Goal: Navigation & Orientation: Understand site structure

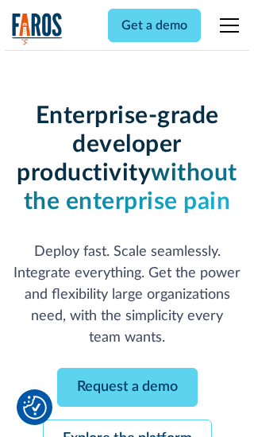
scroll to position [169, 0]
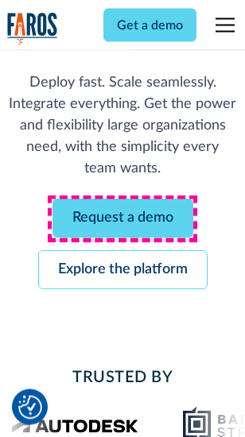
click at [122, 219] on link "Request a demo" at bounding box center [122, 219] width 141 height 39
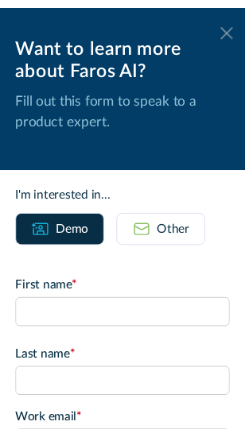
scroll to position [0, 0]
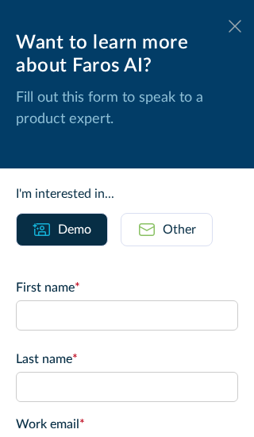
click at [229, 26] on icon at bounding box center [235, 26] width 13 height 12
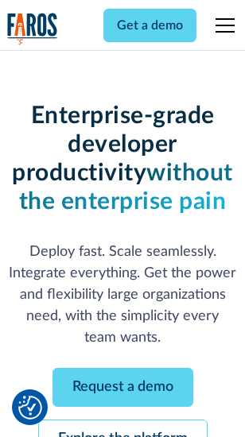
scroll to position [220, 0]
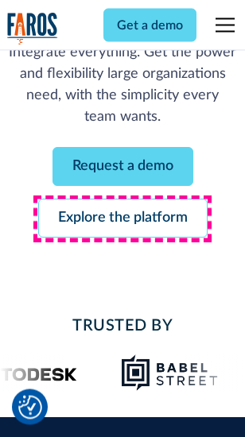
click at [122, 219] on link "Explore the platform" at bounding box center [122, 219] width 169 height 39
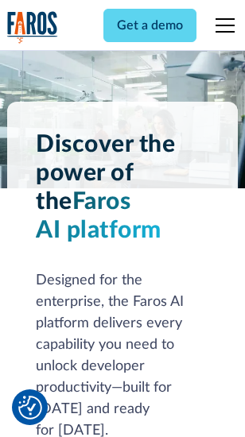
scroll to position [12111, 0]
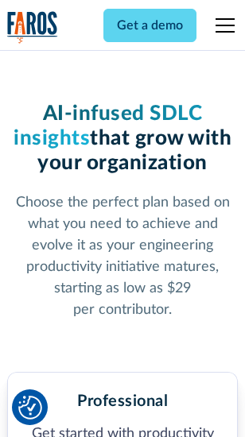
scroll to position [2520, 0]
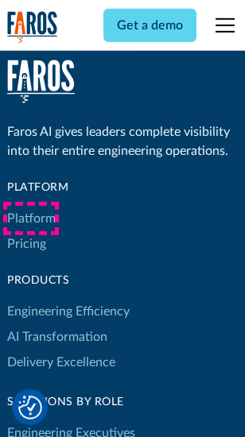
click at [31, 219] on link "Platform" at bounding box center [31, 218] width 48 height 25
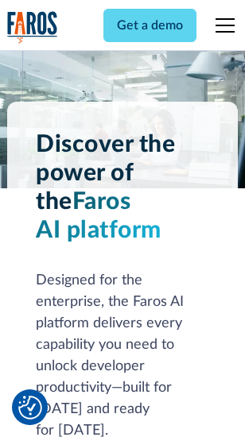
scroll to position [12621, 0]
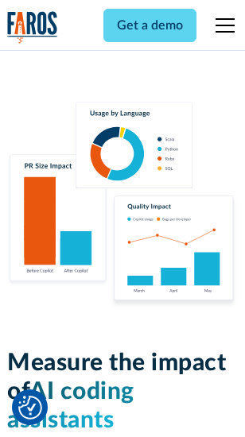
scroll to position [9925, 0]
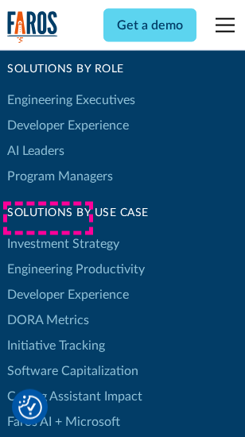
click at [48, 308] on link "DORA Metrics" at bounding box center [48, 320] width 82 height 25
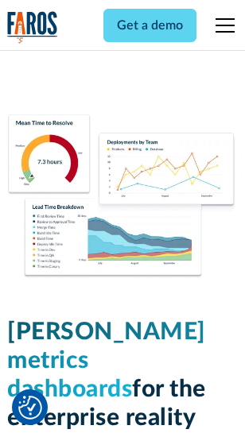
scroll to position [7039, 0]
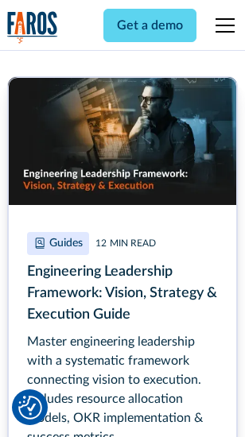
scroll to position [7280, 0]
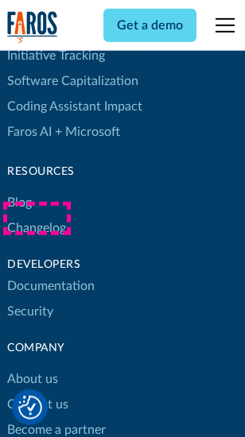
click at [37, 219] on link "Changelog" at bounding box center [36, 227] width 59 height 25
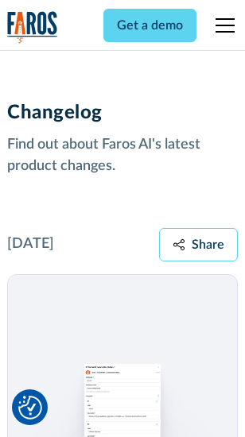
scroll to position [19495, 0]
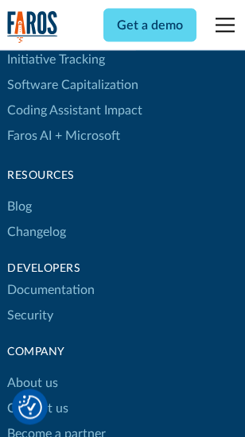
click at [32, 371] on link "About us" at bounding box center [32, 383] width 51 height 25
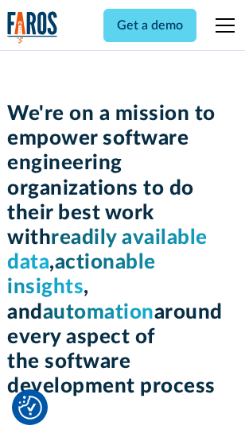
scroll to position [5498, 0]
